Goal: Understand process/instructions: Learn how to perform a task or action

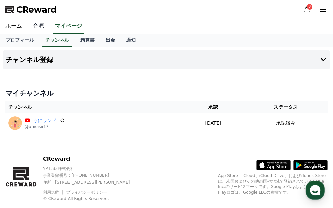
click at [31, 25] on link "音源" at bounding box center [38, 26] width 22 height 14
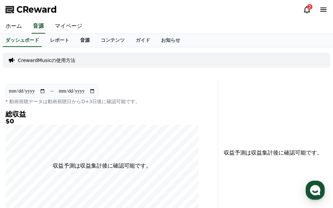
click at [75, 38] on link "音源" at bounding box center [85, 40] width 21 height 13
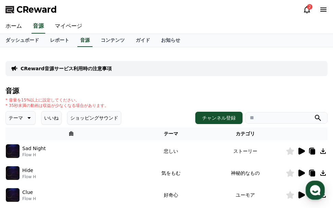
click at [45, 115] on button "いいね" at bounding box center [51, 118] width 21 height 14
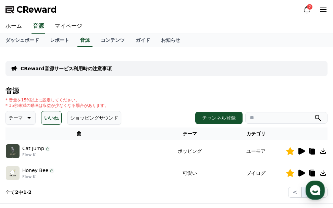
click at [323, 150] on icon at bounding box center [322, 150] width 5 height 5
click at [130, 40] on link "ガイド" at bounding box center [142, 40] width 25 height 13
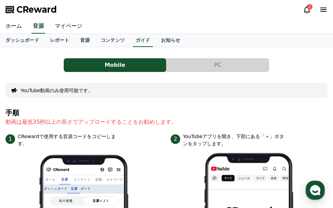
click at [210, 64] on button "PC" at bounding box center [218, 65] width 102 height 14
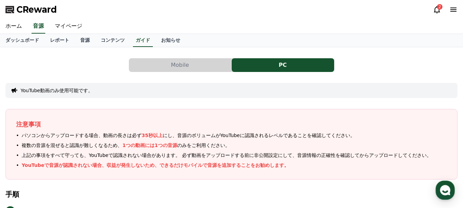
click at [154, 67] on button "Mobile" at bounding box center [180, 65] width 102 height 14
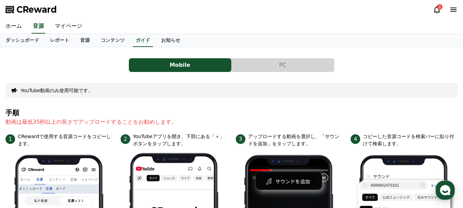
click at [275, 67] on button "PC" at bounding box center [283, 65] width 102 height 14
